Goal: Information Seeking & Learning: Learn about a topic

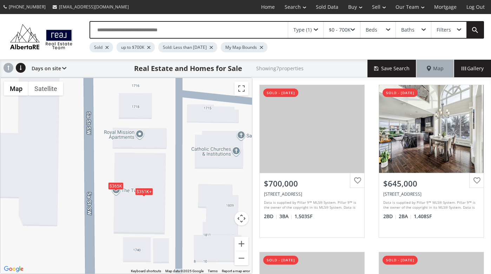
scroll to position [328, 0]
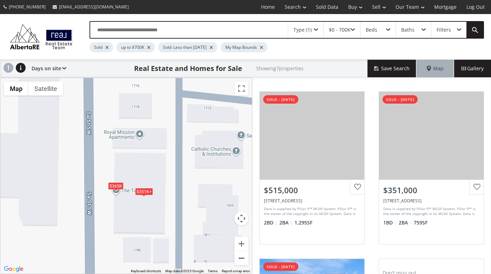
click at [242, 256] on button "Zoom out" at bounding box center [241, 258] width 14 height 14
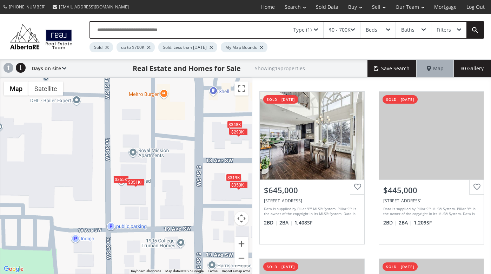
click at [316, 29] on span at bounding box center [316, 29] width 4 height 3
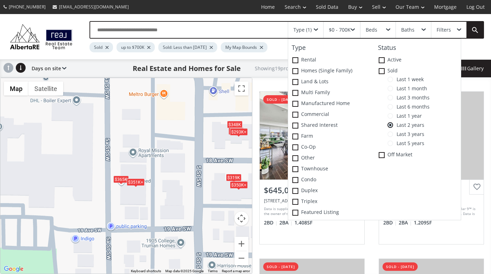
click at [391, 79] on span at bounding box center [390, 79] width 6 height 6
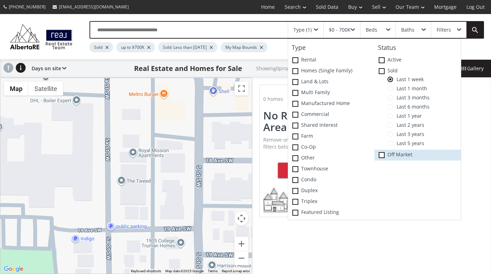
click at [383, 154] on span at bounding box center [381, 155] width 6 height 6
click at [243, 255] on button "Zoom out" at bounding box center [241, 258] width 14 height 14
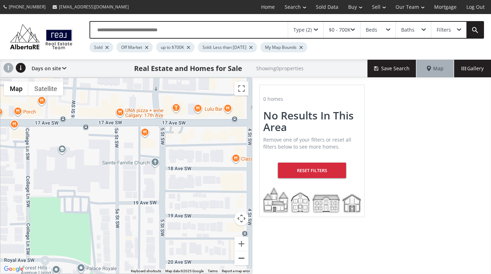
click at [243, 255] on button "Zoom out" at bounding box center [241, 258] width 14 height 14
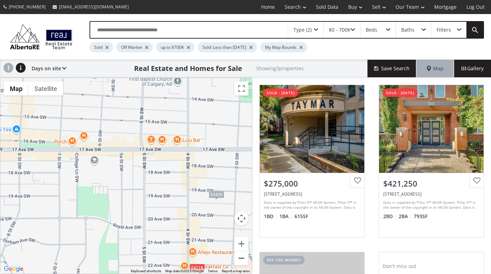
click at [243, 258] on button "Zoom out" at bounding box center [241, 258] width 14 height 14
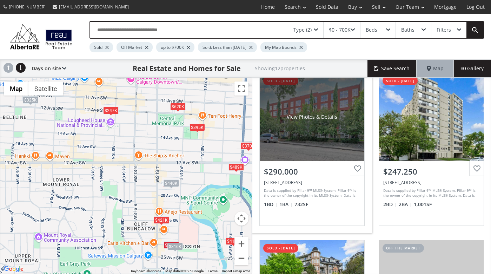
scroll to position [514, 0]
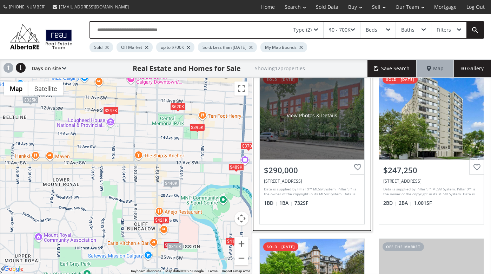
click at [313, 191] on div "Data is supplied by Pillar 9™ MLS® System. Pillar 9™ is the owner of the copyri…" at bounding box center [311, 191] width 94 height 11
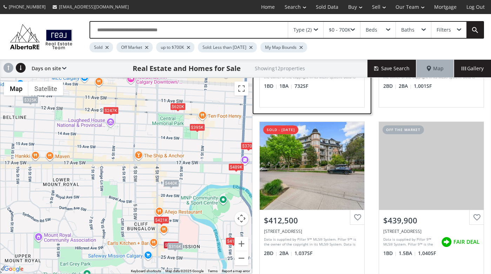
scroll to position [677, 0]
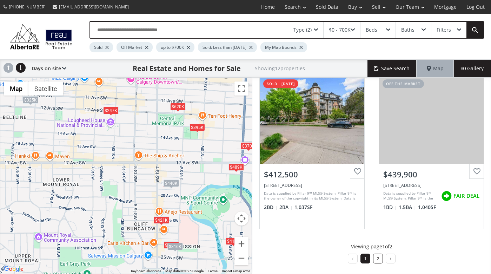
click at [377, 258] on link "2" at bounding box center [378, 258] width 2 height 5
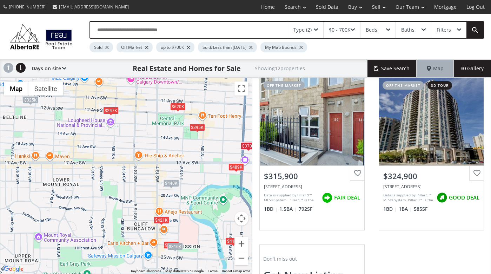
scroll to position [0, 0]
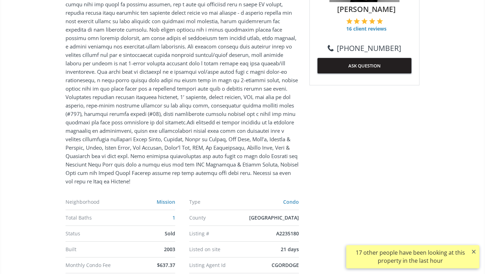
scroll to position [345, 0]
